Goal: Task Accomplishment & Management: Complete application form

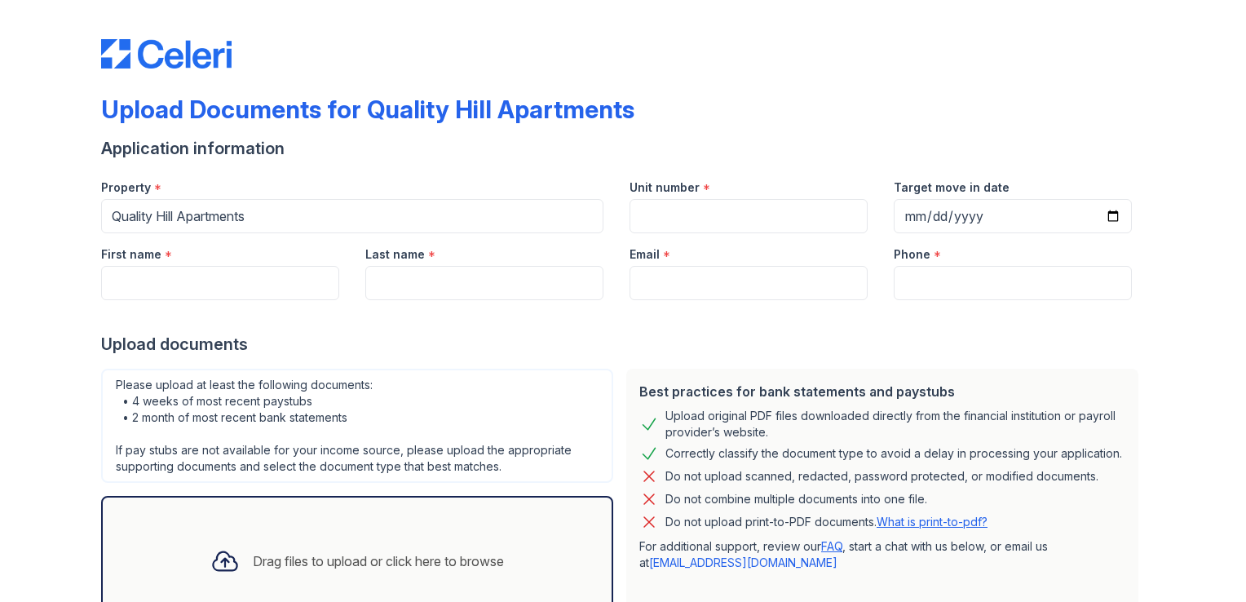
click at [179, 305] on div at bounding box center [623, 316] width 1044 height 33
click at [754, 223] on input "Unit number" at bounding box center [748, 216] width 238 height 34
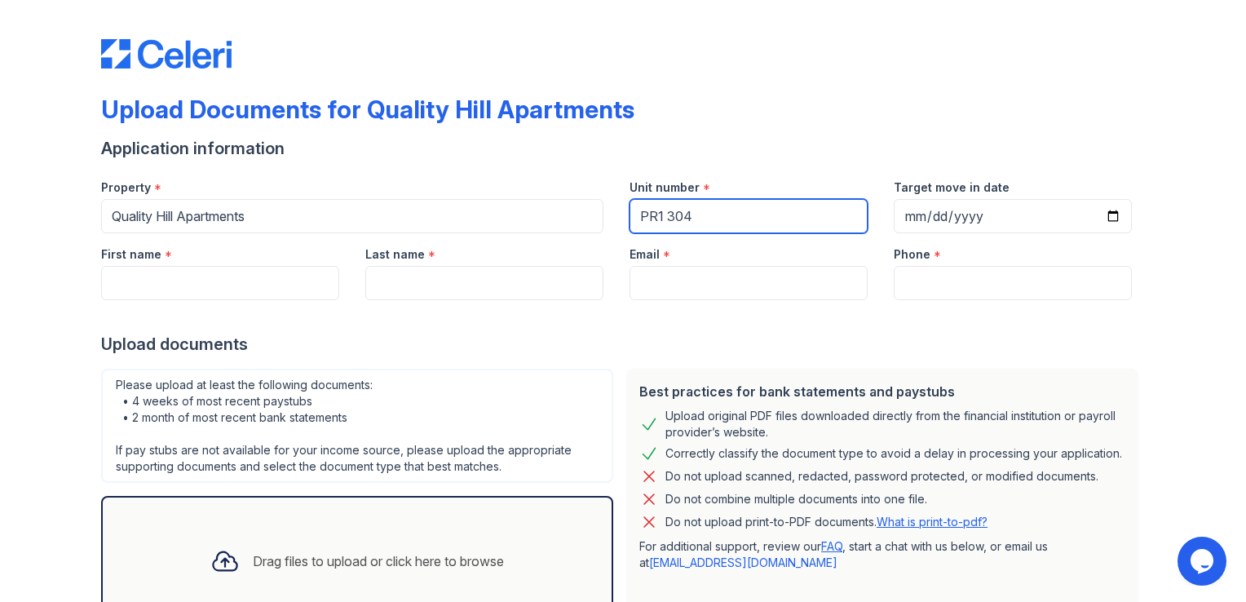
type input "PR1 304"
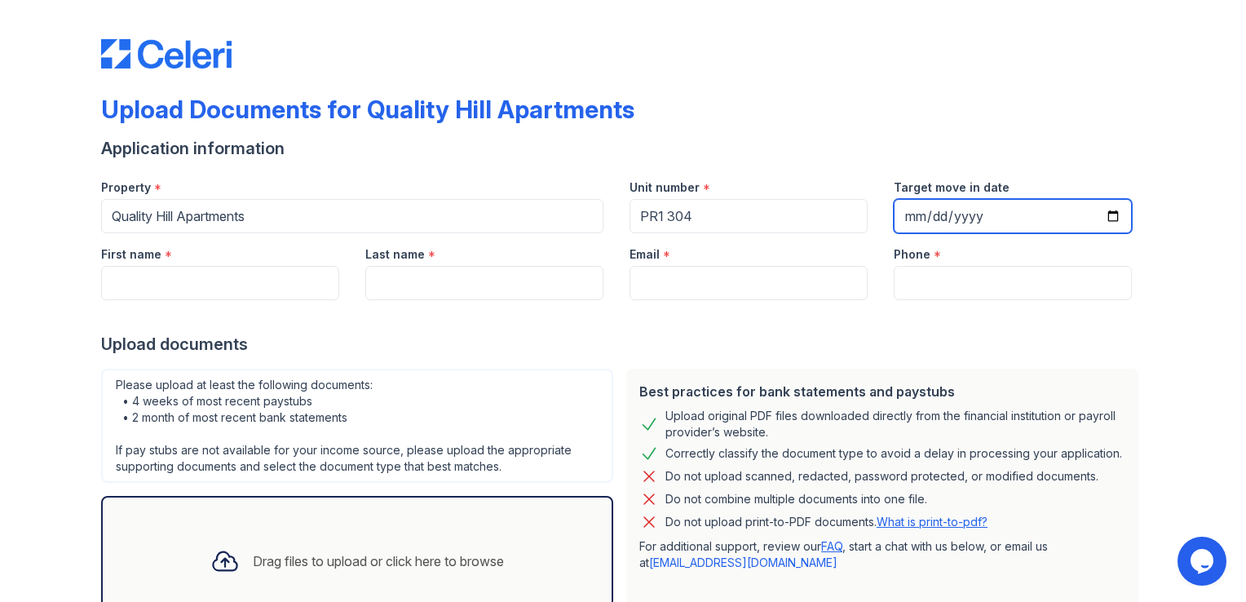
click at [897, 223] on input "Target move in date" at bounding box center [1013, 216] width 238 height 34
type input "[DATE]"
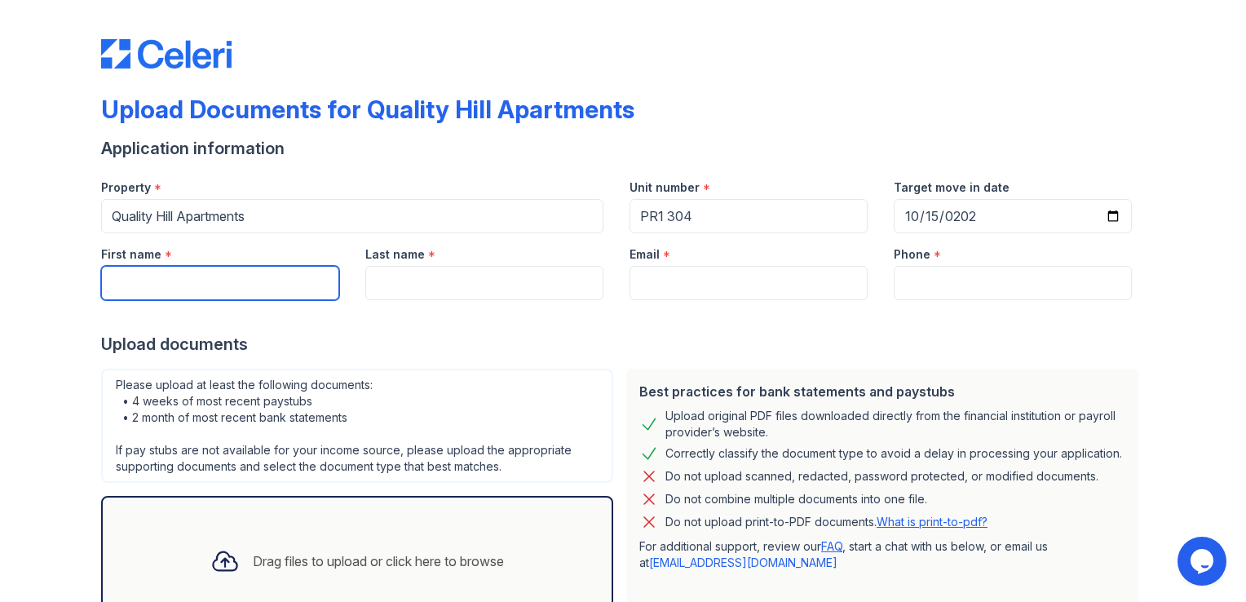
click at [141, 282] on input "First name" at bounding box center [220, 283] width 238 height 34
click at [188, 272] on input "Abigaiil" at bounding box center [220, 283] width 238 height 34
type input "[PERSON_NAME]"
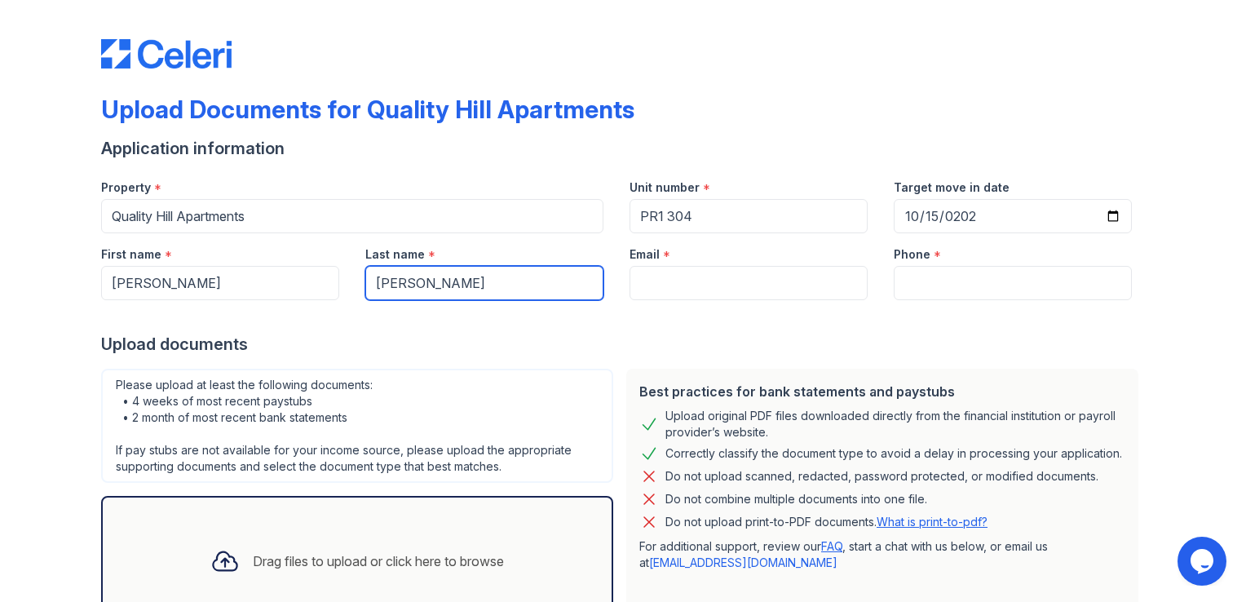
type input "[PERSON_NAME]"
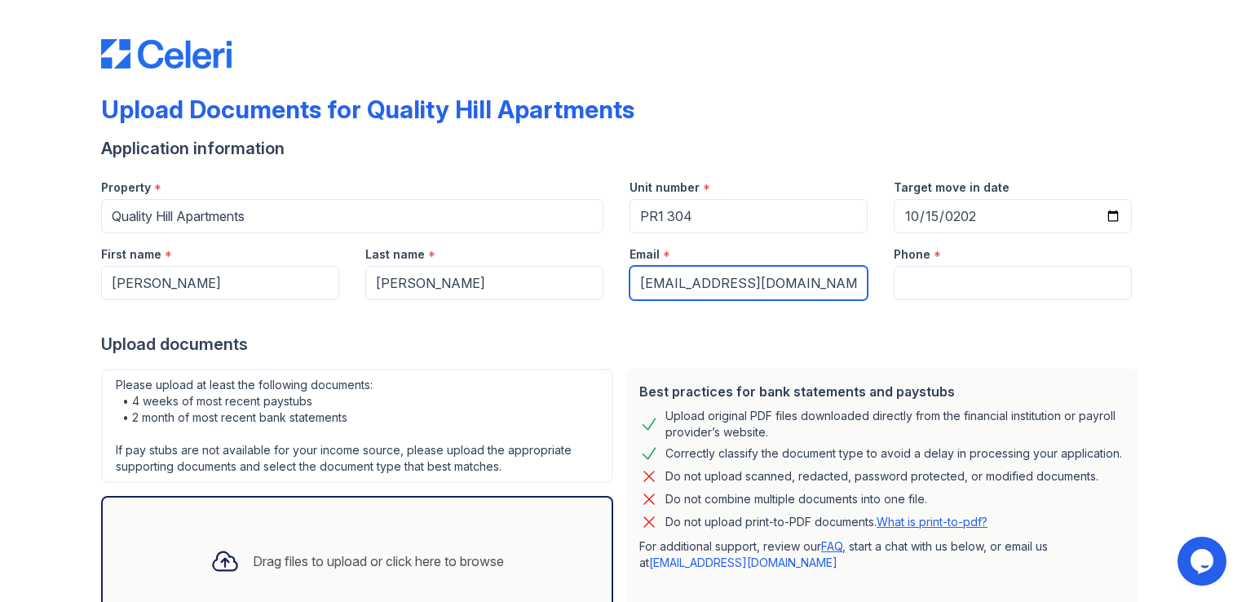
type input "[EMAIL_ADDRESS][DOMAIN_NAME]"
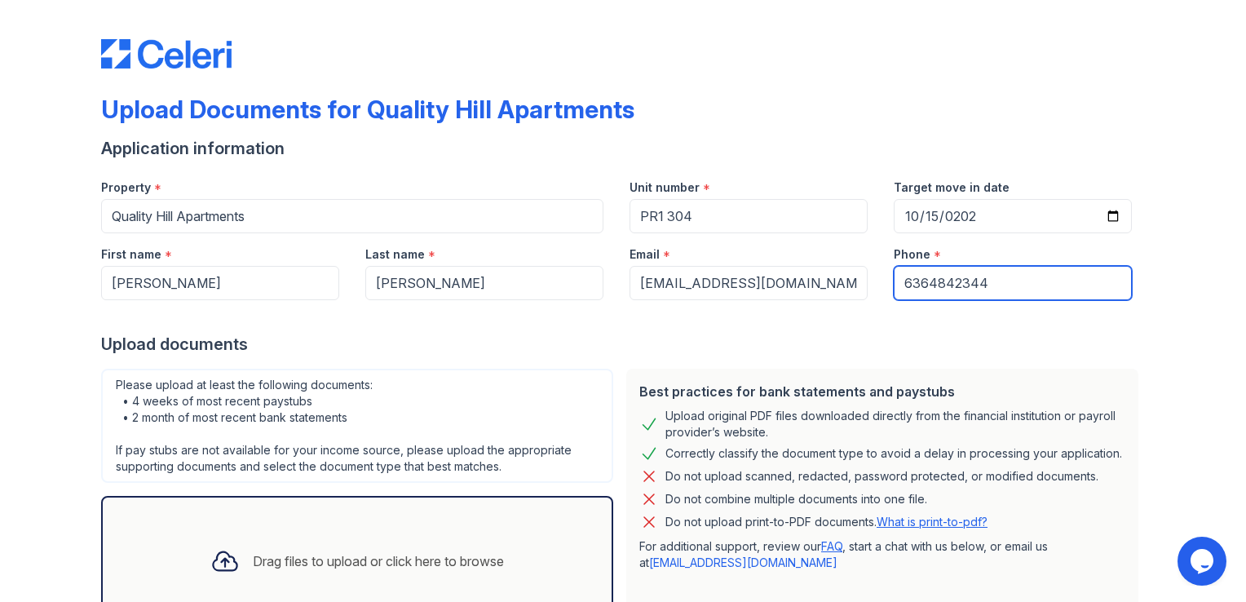
scroll to position [124, 0]
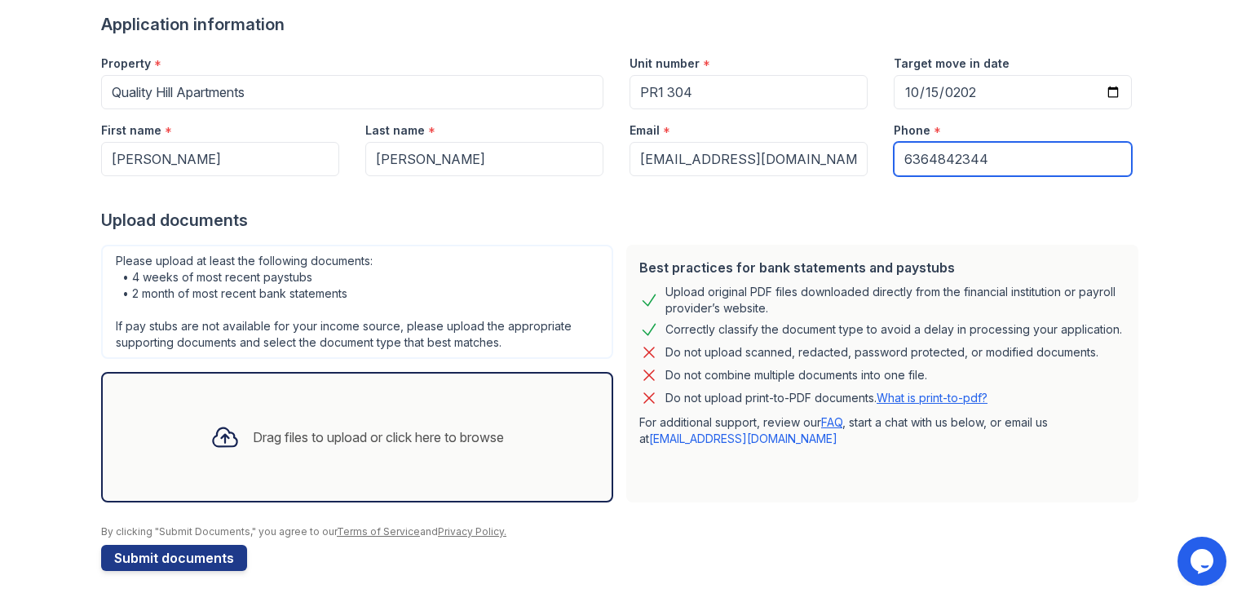
type input "6364842344"
click at [312, 409] on div "Drag files to upload or click here to browse" at bounding box center [357, 436] width 320 height 55
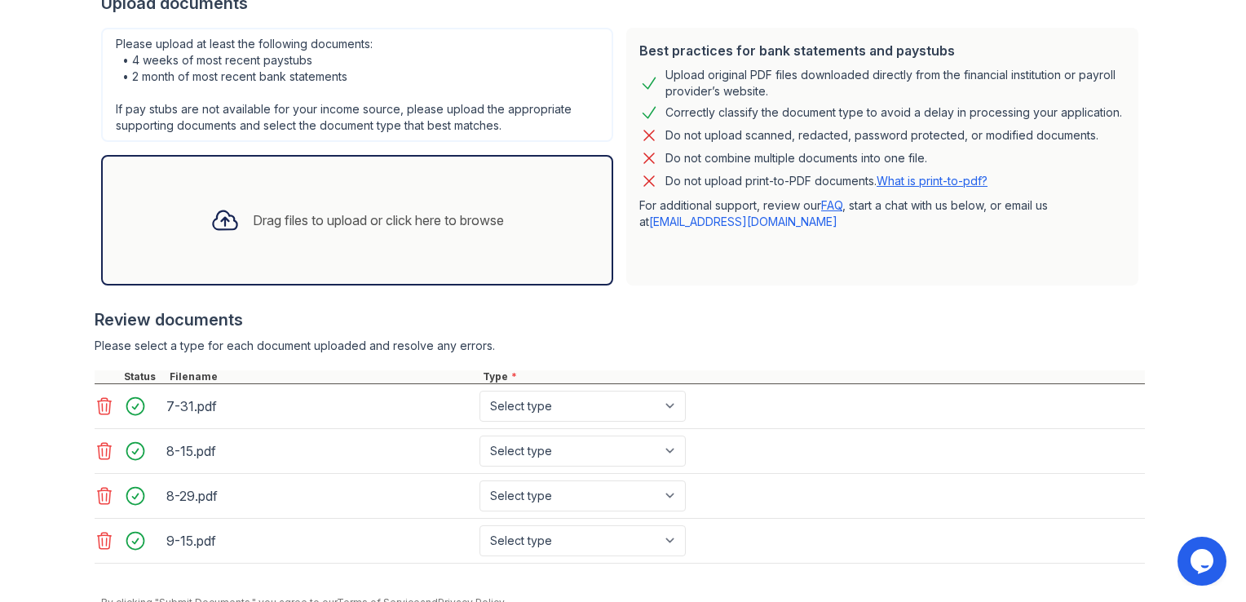
scroll to position [409, 0]
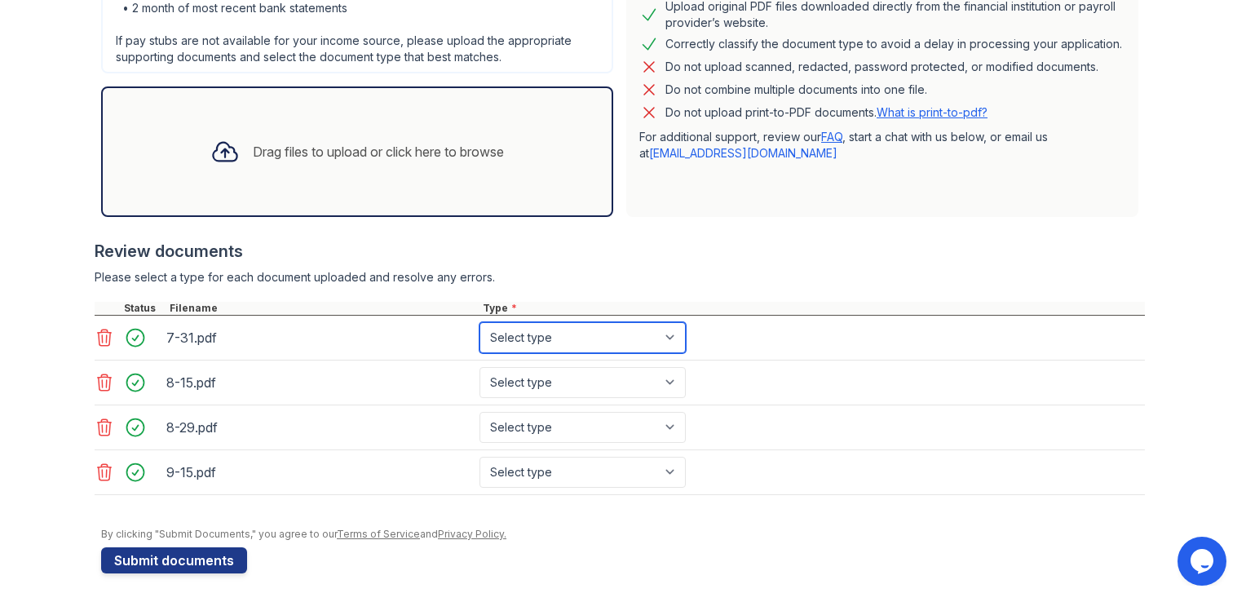
click at [564, 334] on select "Select type Paystub Bank Statement Offer Letter Tax Documents Benefit Award Let…" at bounding box center [582, 337] width 206 height 31
select select "paystub"
click at [479, 322] on select "Select type Paystub Bank Statement Offer Letter Tax Documents Benefit Award Let…" at bounding box center [582, 337] width 206 height 31
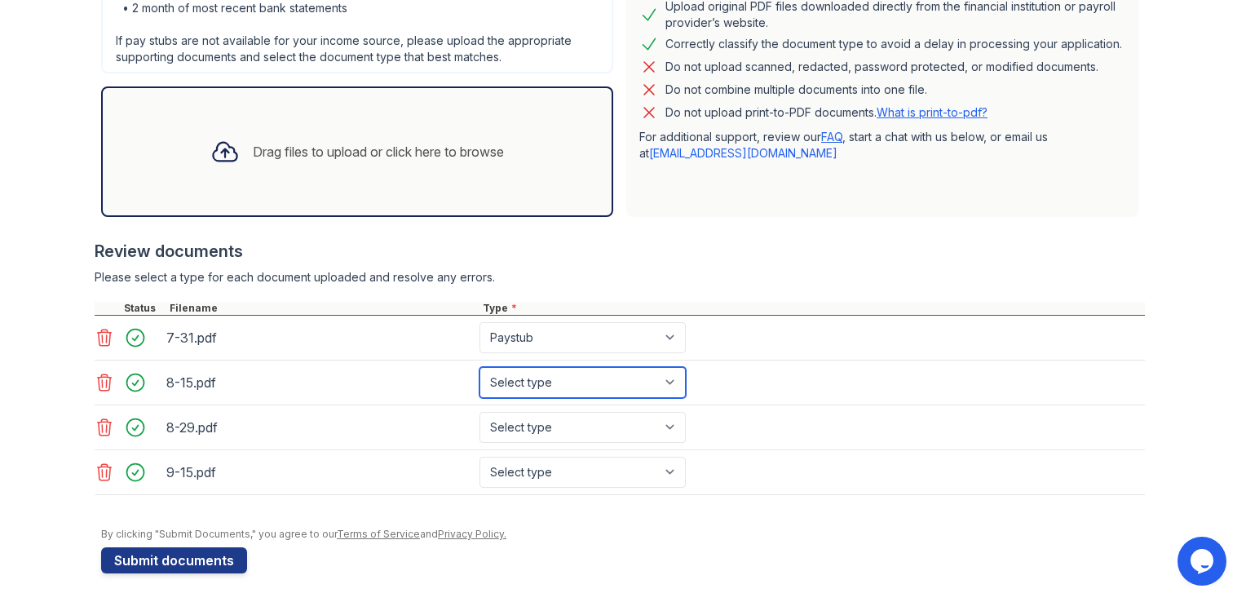
click at [542, 386] on select "Select type Paystub Bank Statement Offer Letter Tax Documents Benefit Award Let…" at bounding box center [582, 382] width 206 height 31
select select "paystub"
click at [479, 367] on select "Select type Paystub Bank Statement Offer Letter Tax Documents Benefit Award Let…" at bounding box center [582, 382] width 206 height 31
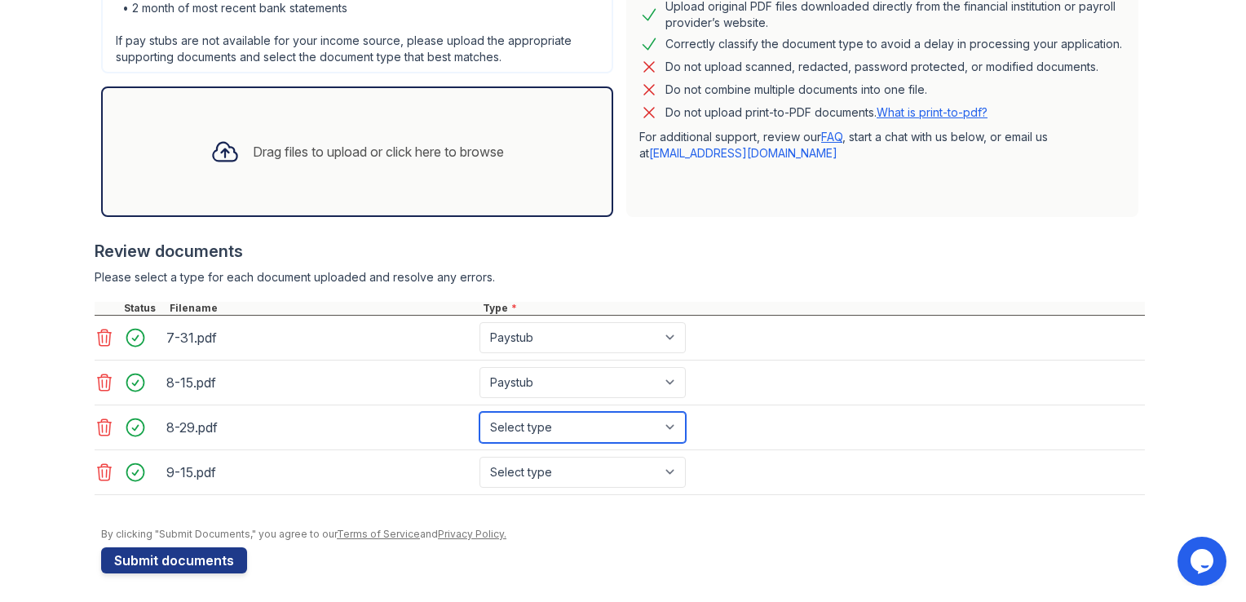
click at [519, 426] on select "Select type Paystub Bank Statement Offer Letter Tax Documents Benefit Award Let…" at bounding box center [582, 427] width 206 height 31
select select "paystub"
click at [479, 412] on select "Select type Paystub Bank Statement Offer Letter Tax Documents Benefit Award Let…" at bounding box center [582, 427] width 206 height 31
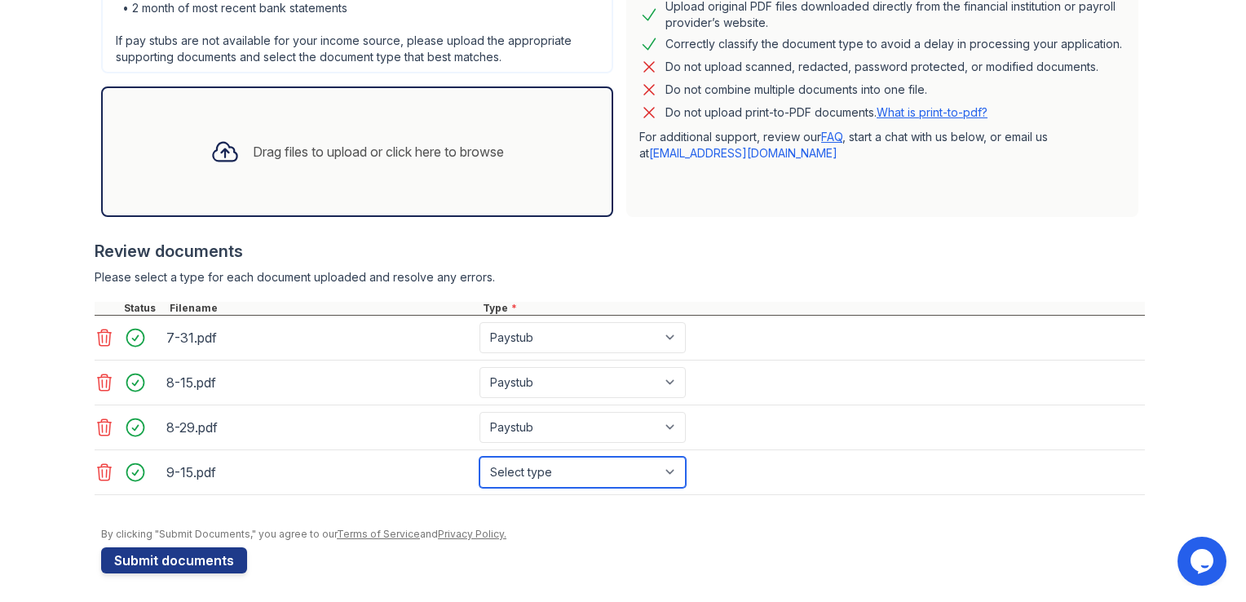
click at [531, 469] on select "Select type Paystub Bank Statement Offer Letter Tax Documents Benefit Award Let…" at bounding box center [582, 472] width 206 height 31
select select "paystub"
click at [479, 457] on select "Select type Paystub Bank Statement Offer Letter Tax Documents Benefit Award Let…" at bounding box center [582, 472] width 206 height 31
click at [340, 194] on div "Drag files to upload or click here to browse" at bounding box center [357, 151] width 512 height 130
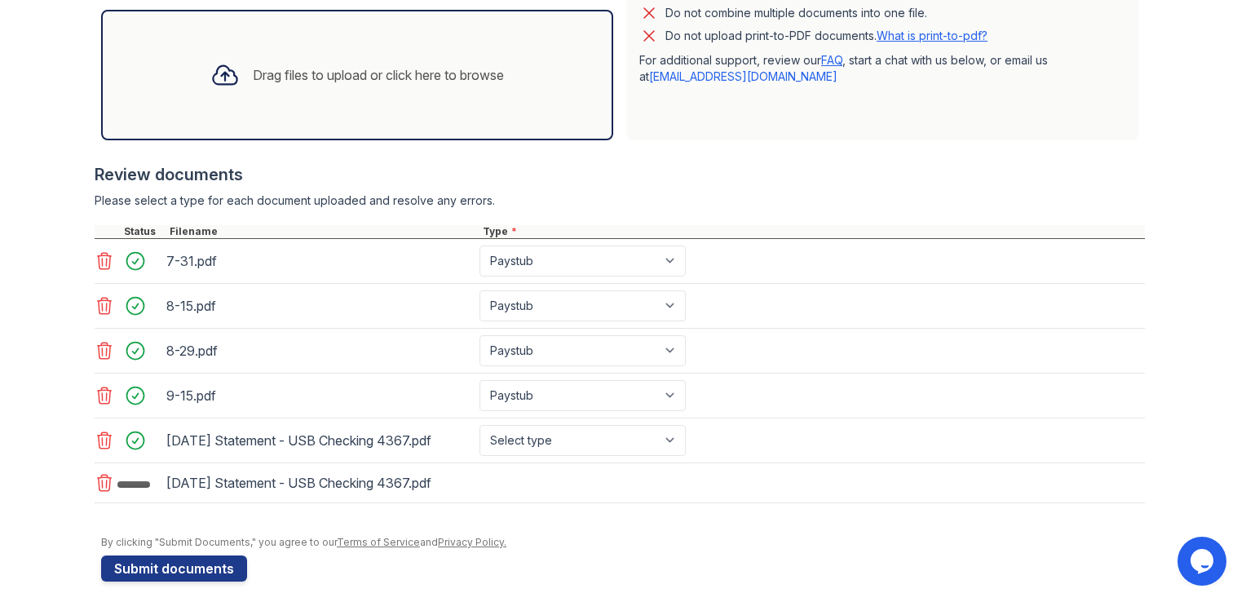
scroll to position [492, 0]
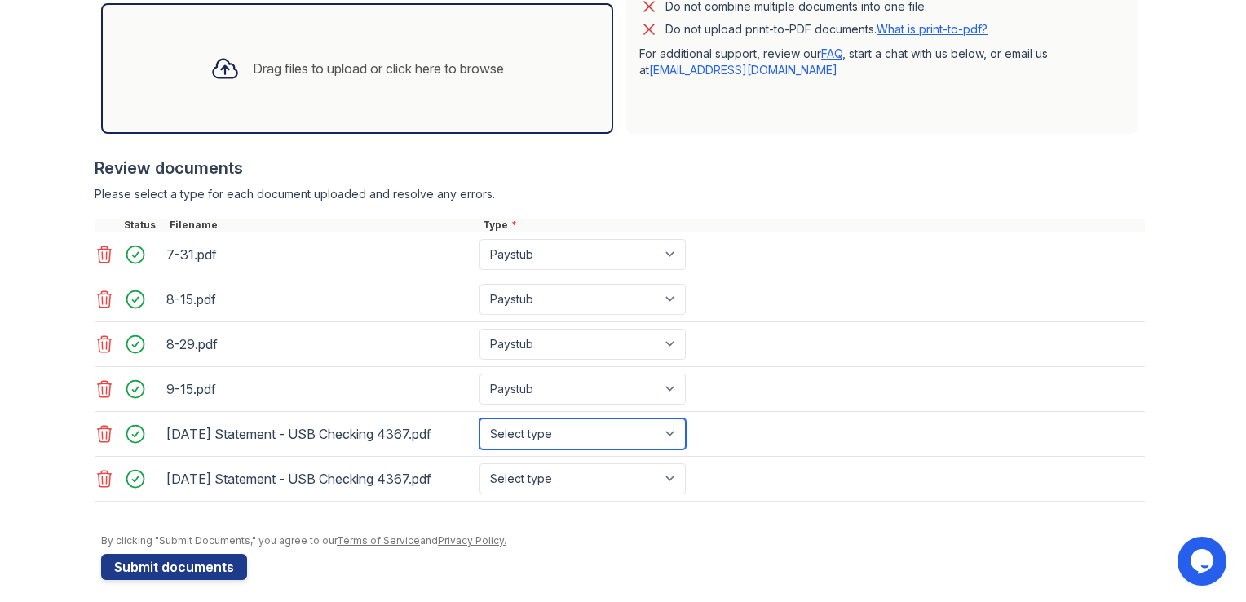
click at [639, 422] on select "Select type Paystub Bank Statement Offer Letter Tax Documents Benefit Award Let…" at bounding box center [582, 433] width 206 height 31
select select "bank_statement"
click at [479, 418] on select "Select type Paystub Bank Statement Offer Letter Tax Documents Benefit Award Let…" at bounding box center [582, 433] width 206 height 31
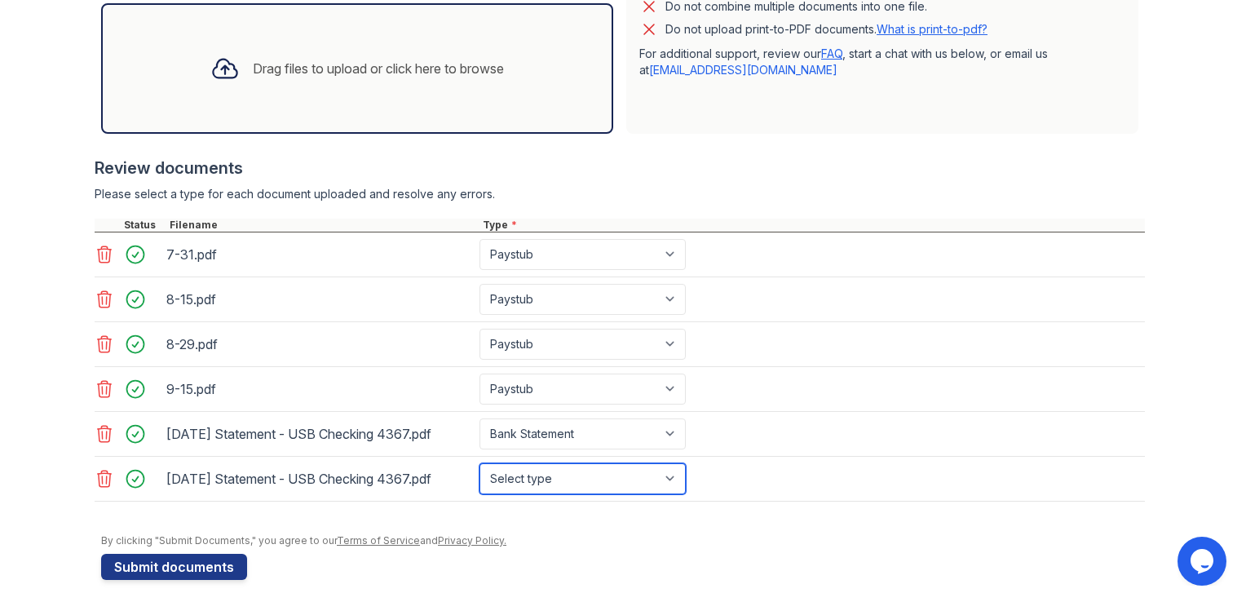
click at [561, 466] on select "Select type Paystub Bank Statement Offer Letter Tax Documents Benefit Award Let…" at bounding box center [582, 478] width 206 height 31
select select "bank_statement"
click at [479, 463] on select "Select type Paystub Bank Statement Offer Letter Tax Documents Benefit Award Let…" at bounding box center [582, 478] width 206 height 31
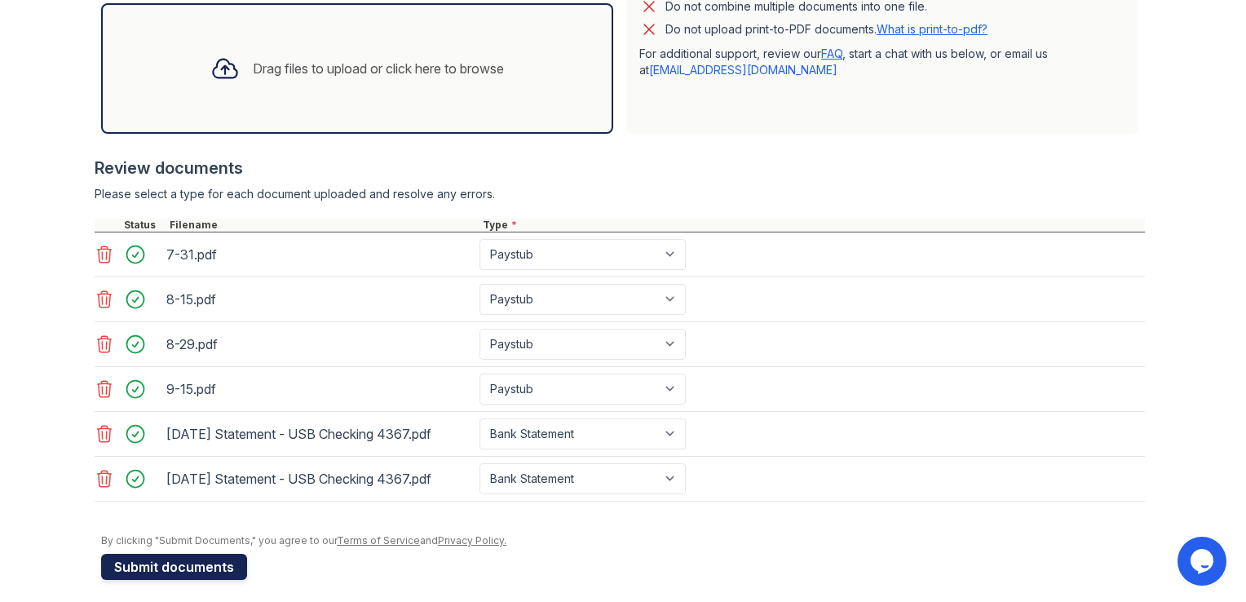
click at [196, 567] on button "Submit documents" at bounding box center [174, 567] width 146 height 26
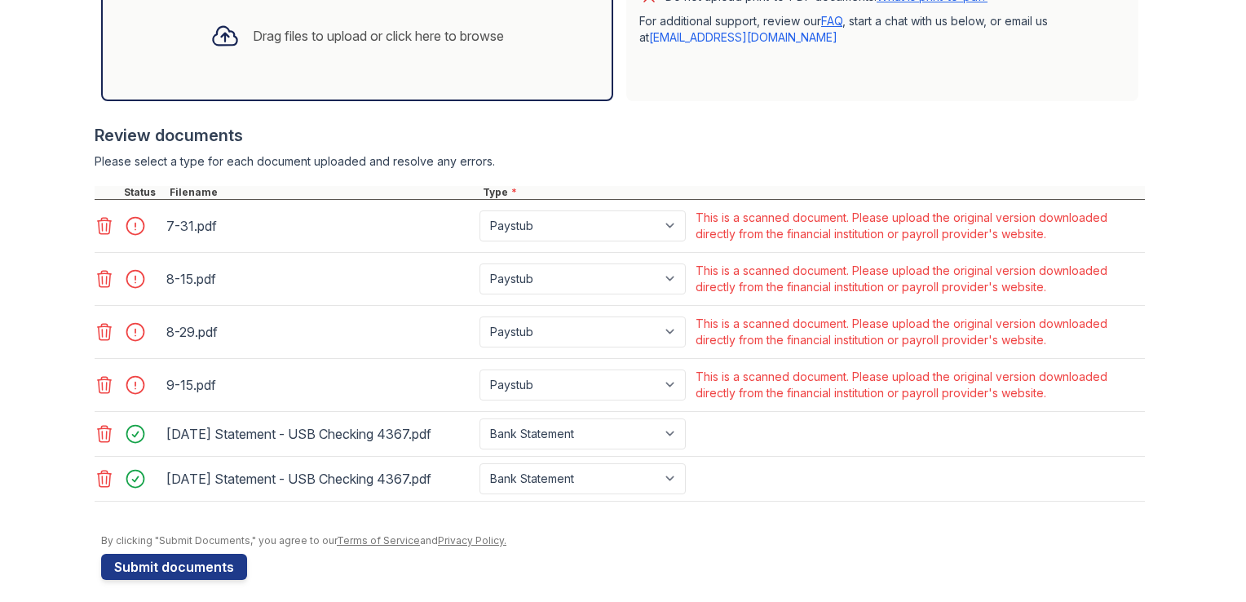
scroll to position [577, 0]
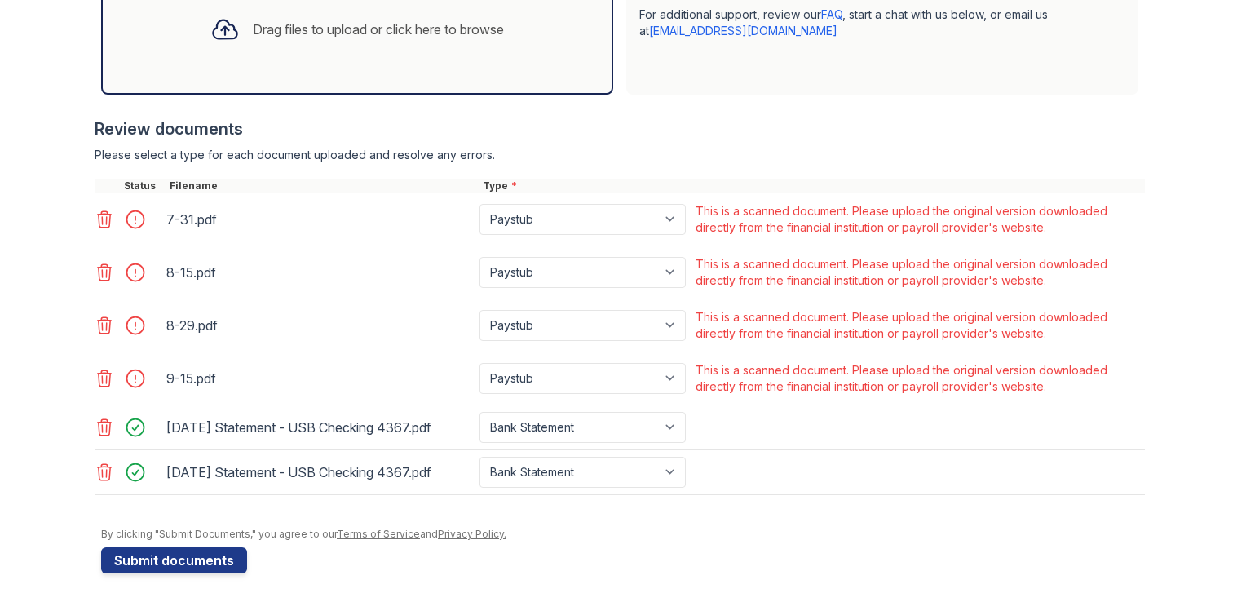
click at [95, 214] on icon at bounding box center [105, 220] width 20 height 20
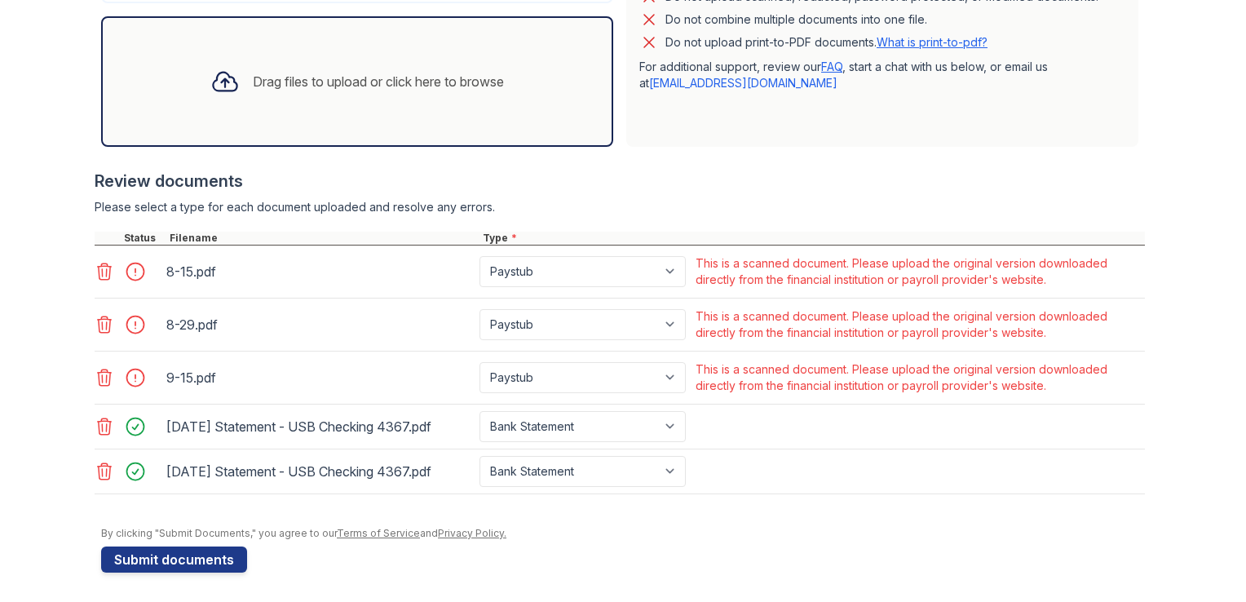
click at [98, 266] on icon at bounding box center [105, 272] width 20 height 20
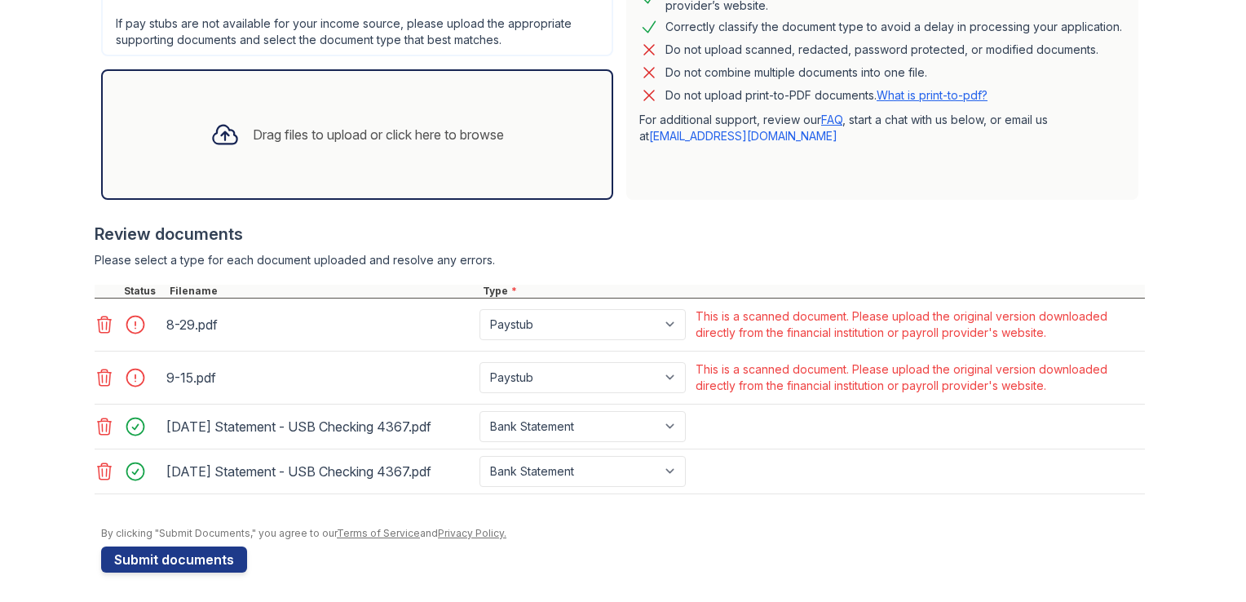
click at [99, 316] on icon at bounding box center [105, 325] width 20 height 20
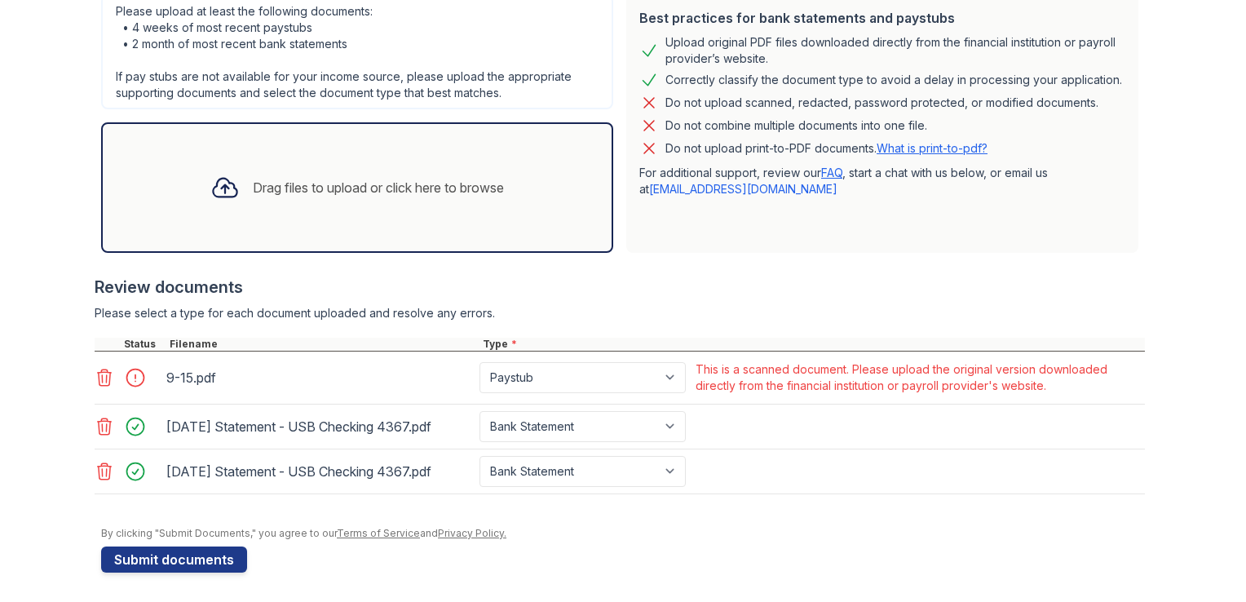
click at [103, 370] on icon at bounding box center [105, 377] width 14 height 16
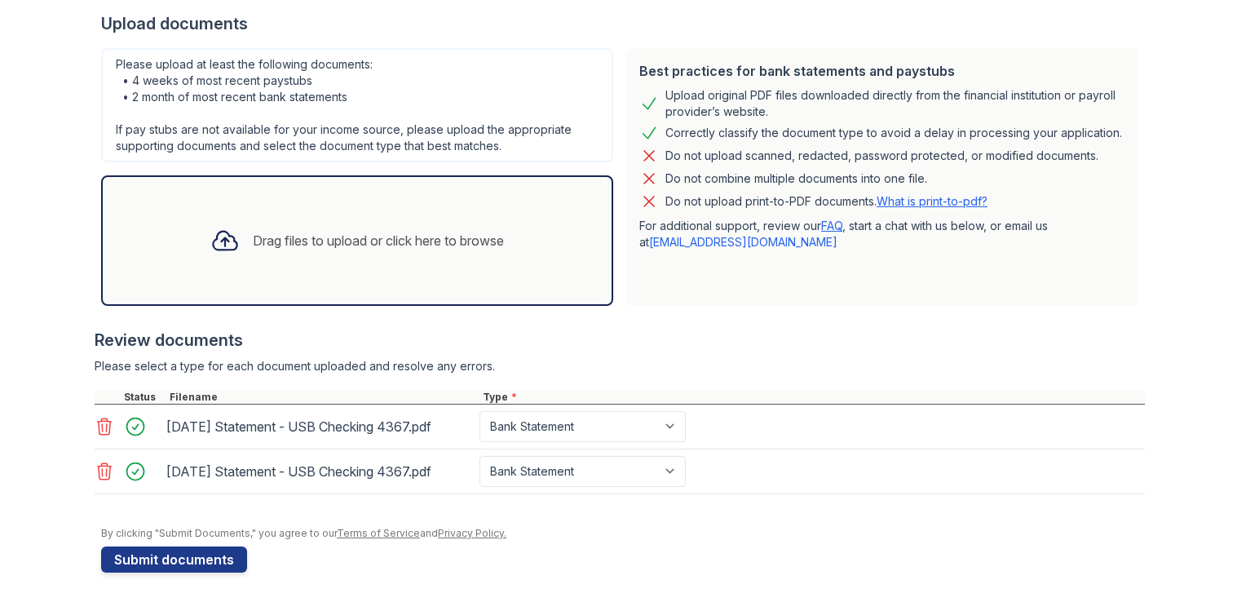
click at [296, 213] on div "Drag files to upload or click here to browse" at bounding box center [357, 240] width 320 height 55
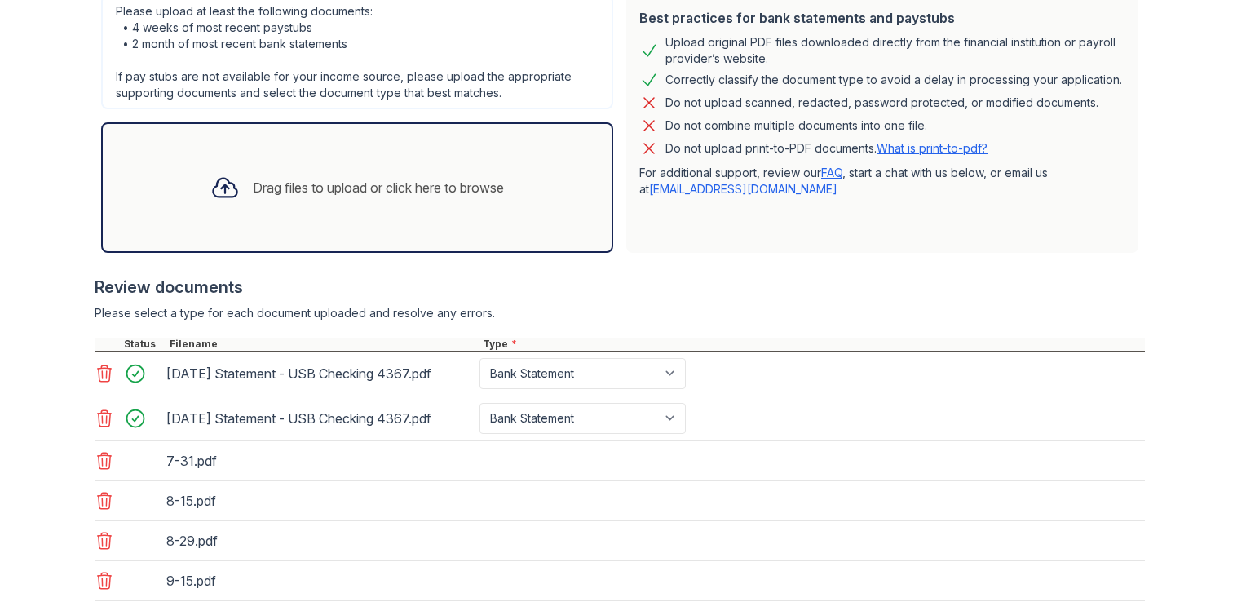
scroll to position [525, 0]
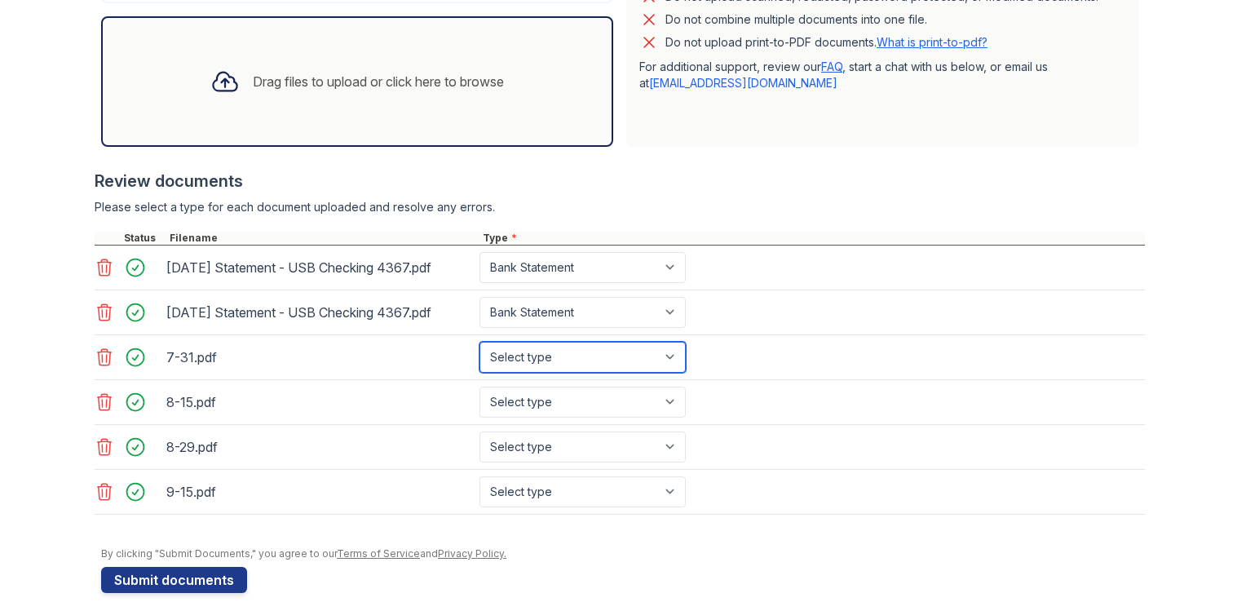
click at [604, 351] on select "Select type Paystub Bank Statement Offer Letter Tax Documents Benefit Award Let…" at bounding box center [582, 357] width 206 height 31
select select "paystub"
click at [479, 342] on select "Select type Paystub Bank Statement Offer Letter Tax Documents Benefit Award Let…" at bounding box center [582, 357] width 206 height 31
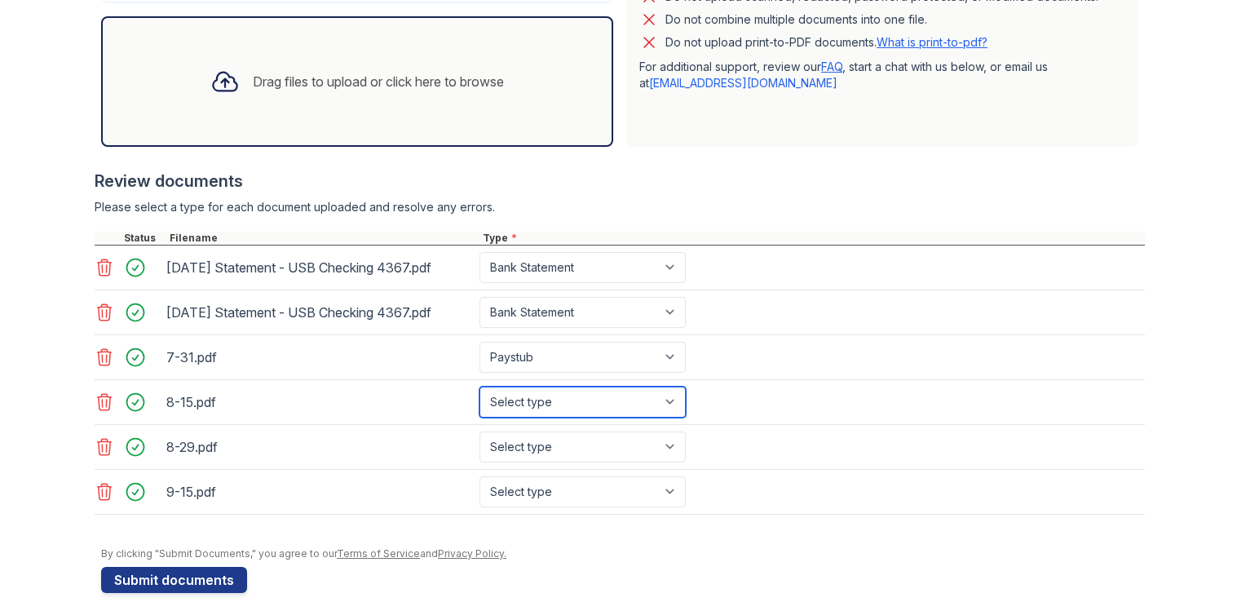
click at [557, 402] on select "Select type Paystub Bank Statement Offer Letter Tax Documents Benefit Award Let…" at bounding box center [582, 401] width 206 height 31
select select "paystub"
click at [479, 386] on select "Select type Paystub Bank Statement Offer Letter Tax Documents Benefit Award Let…" at bounding box center [582, 401] width 206 height 31
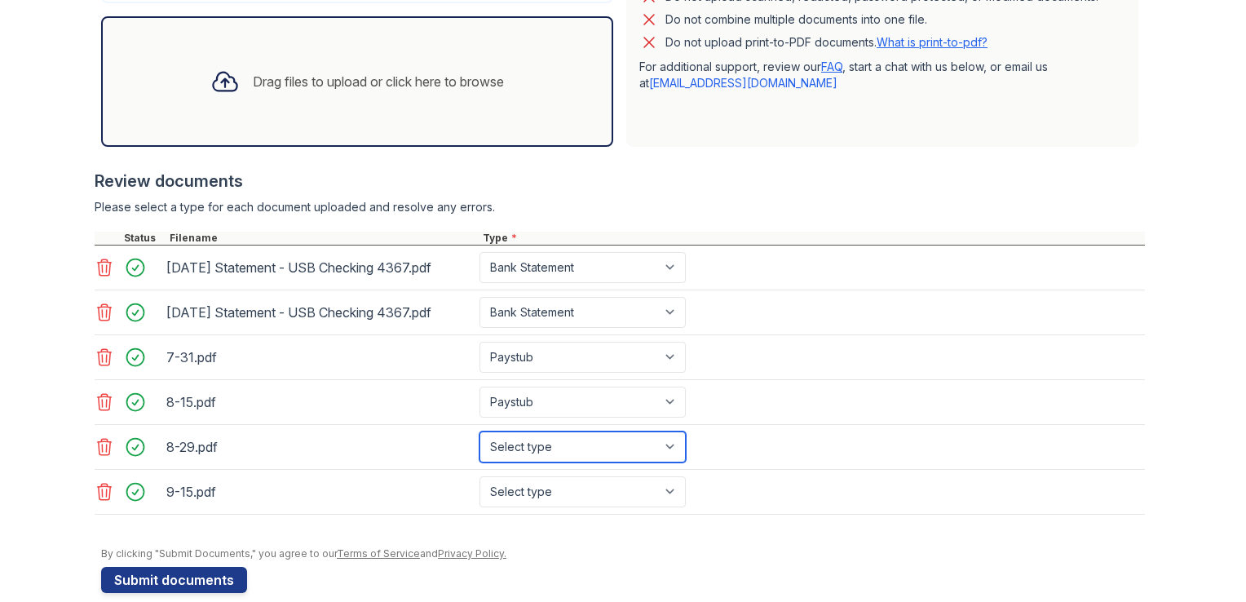
click at [528, 442] on select "Select type Paystub Bank Statement Offer Letter Tax Documents Benefit Award Let…" at bounding box center [582, 446] width 206 height 31
select select "paystub"
click at [479, 431] on select "Select type Paystub Bank Statement Offer Letter Tax Documents Benefit Award Let…" at bounding box center [582, 446] width 206 height 31
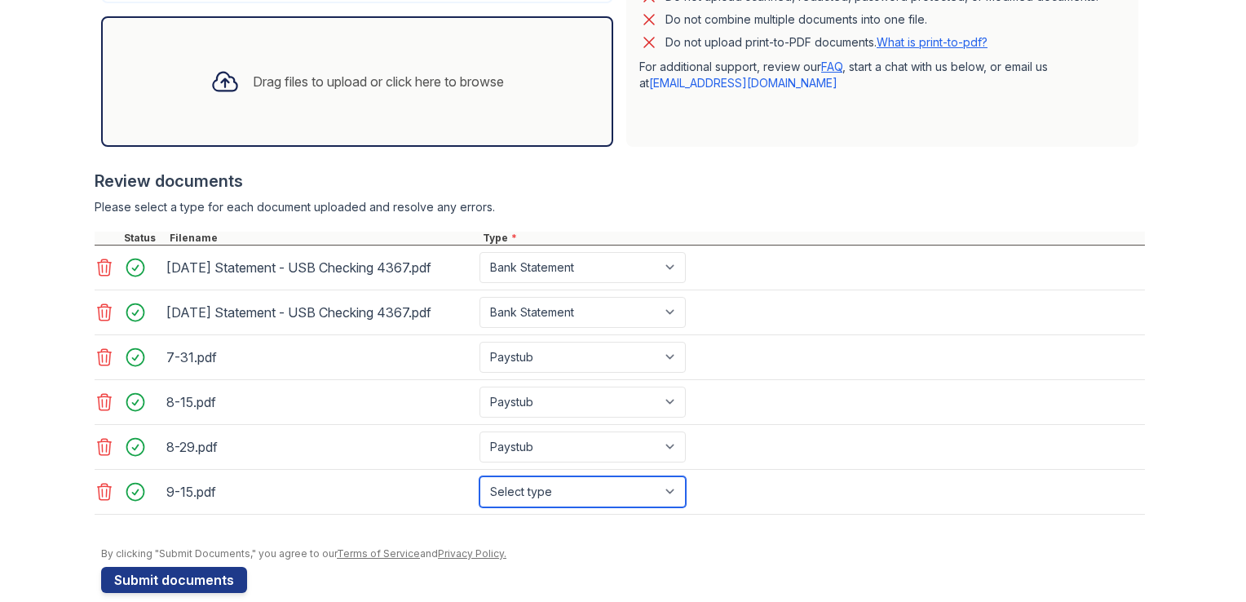
click at [524, 501] on select "Select type Paystub Bank Statement Offer Letter Tax Documents Benefit Award Let…" at bounding box center [582, 491] width 206 height 31
select select "paystub"
click at [479, 476] on select "Select type Paystub Bank Statement Offer Letter Tax Documents Benefit Award Let…" at bounding box center [582, 491] width 206 height 31
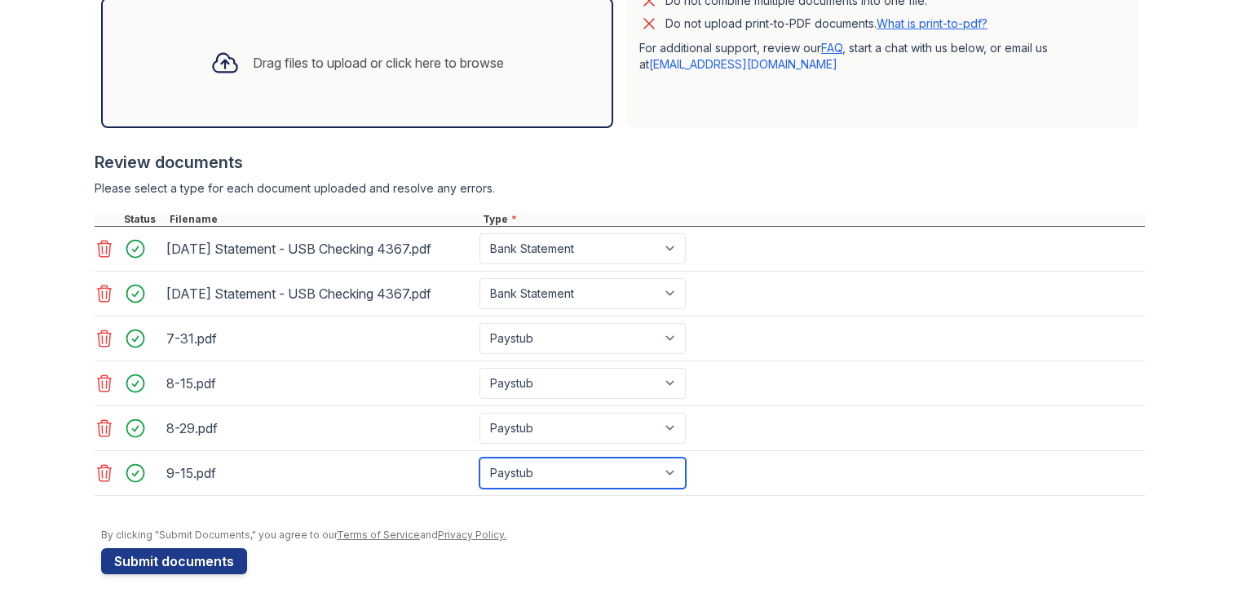
scroll to position [543, 0]
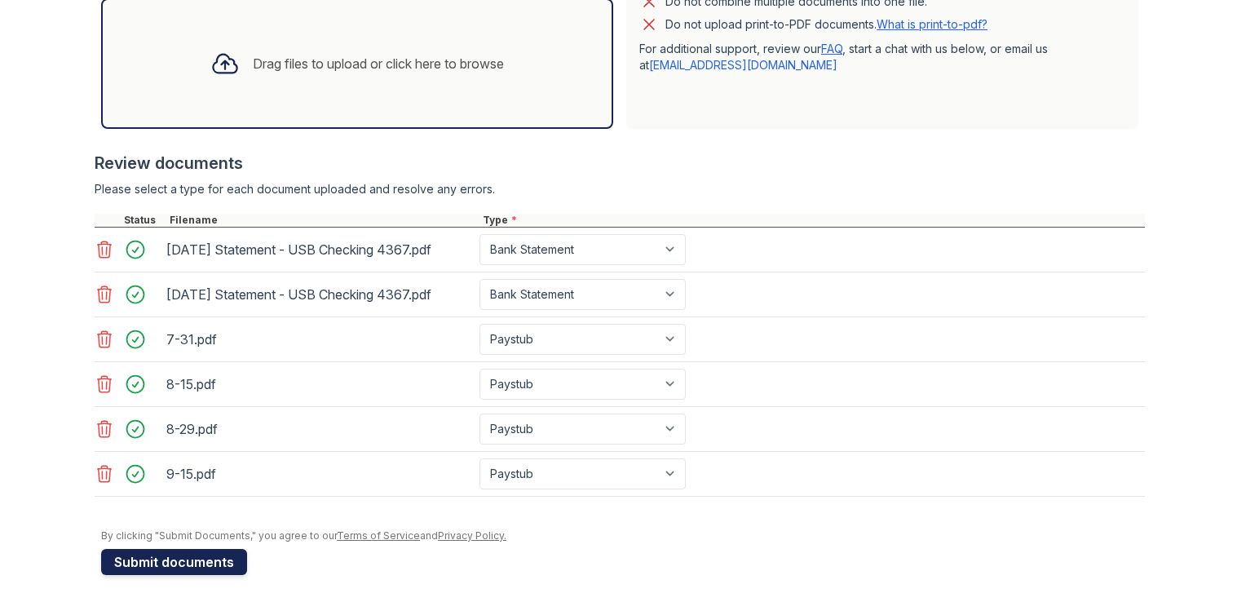
click at [210, 559] on button "Submit documents" at bounding box center [174, 562] width 146 height 26
